Goal: Information Seeking & Learning: Learn about a topic

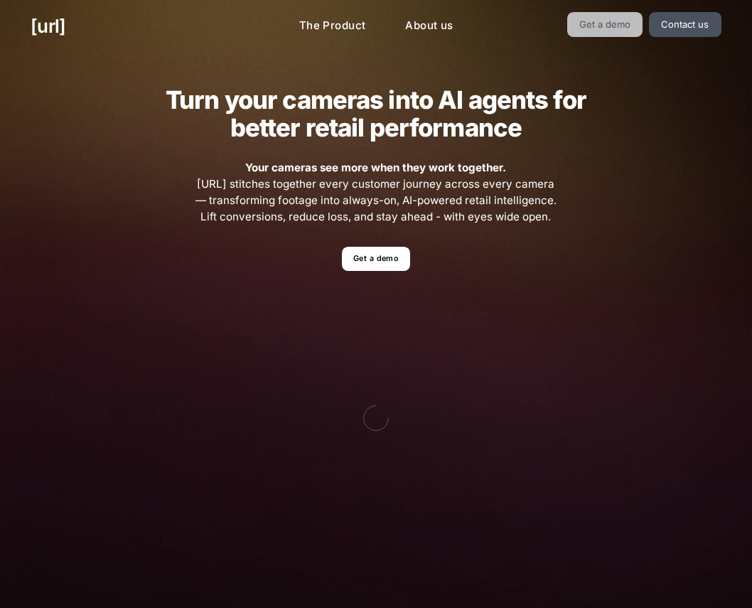
click at [616, 24] on link "Get a demo" at bounding box center [605, 24] width 76 height 25
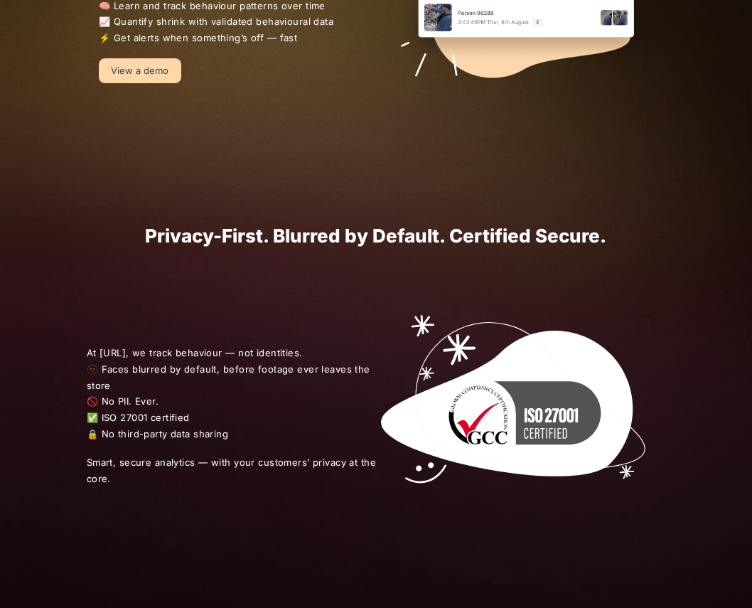
scroll to position [1195, 0]
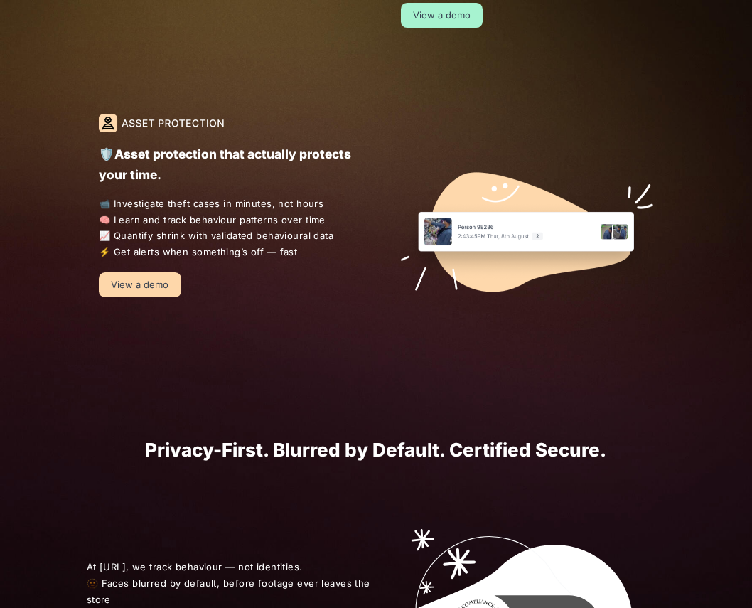
click at [456, 16] on link "View a demo" at bounding box center [442, 15] width 82 height 25
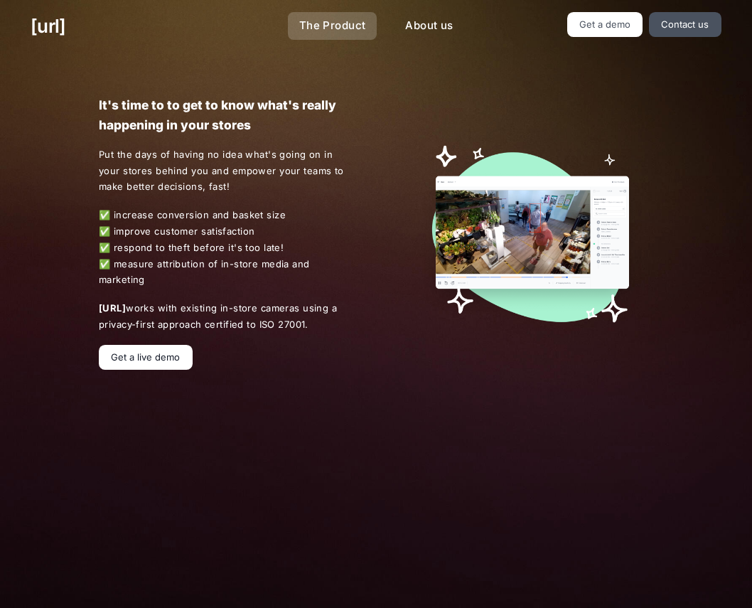
click at [316, 28] on link "The Product" at bounding box center [333, 26] width 90 height 28
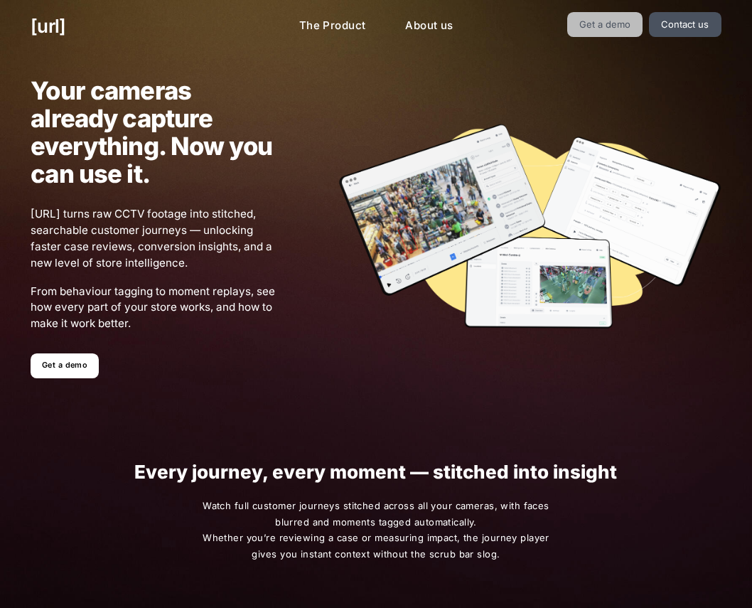
click at [594, 20] on link "Get a demo" at bounding box center [605, 24] width 76 height 25
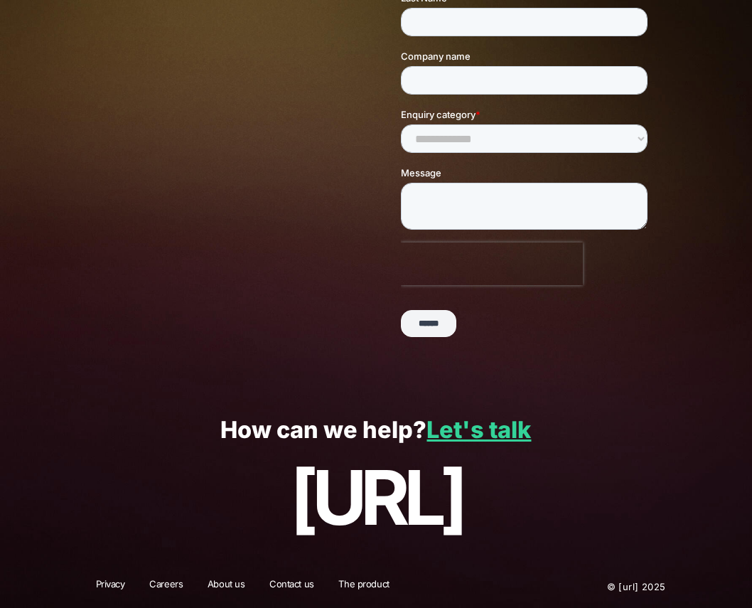
scroll to position [220, 0]
